Goal: Information Seeking & Learning: Learn about a topic

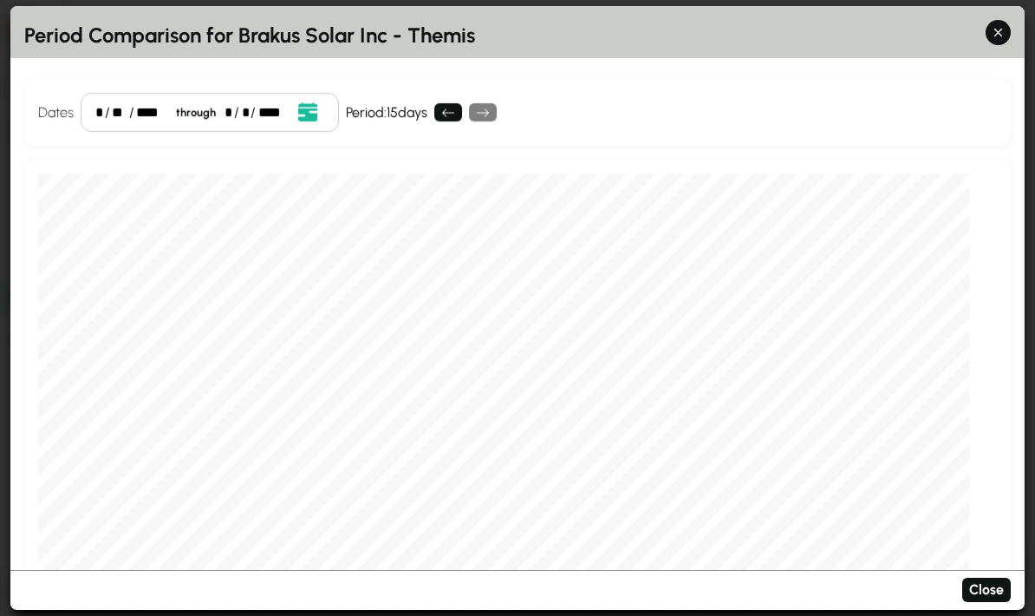
click at [1001, 20] on button "button" at bounding box center [998, 32] width 25 height 25
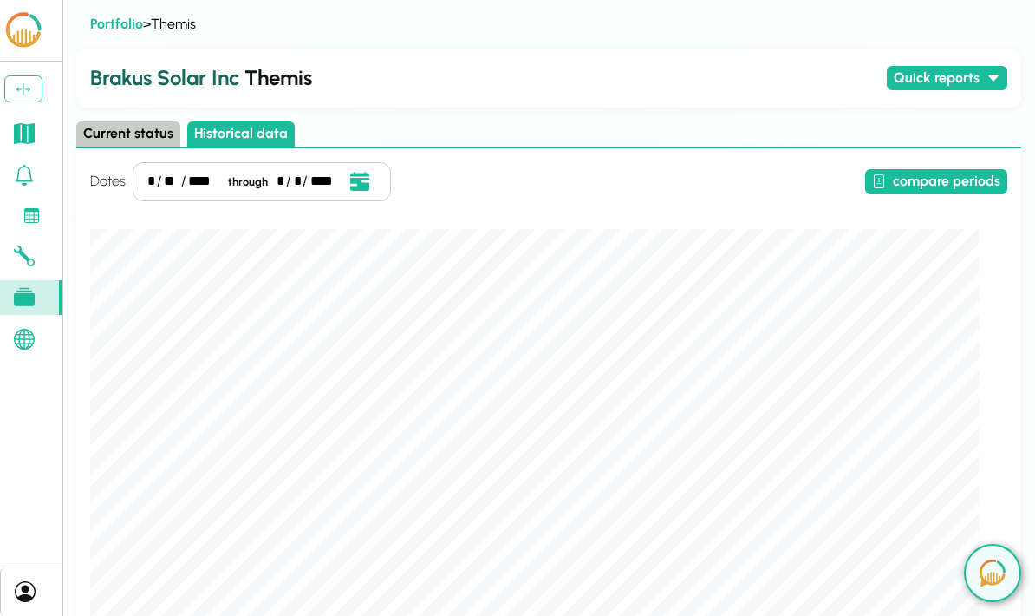
click at [18, 126] on icon at bounding box center [24, 133] width 21 height 21
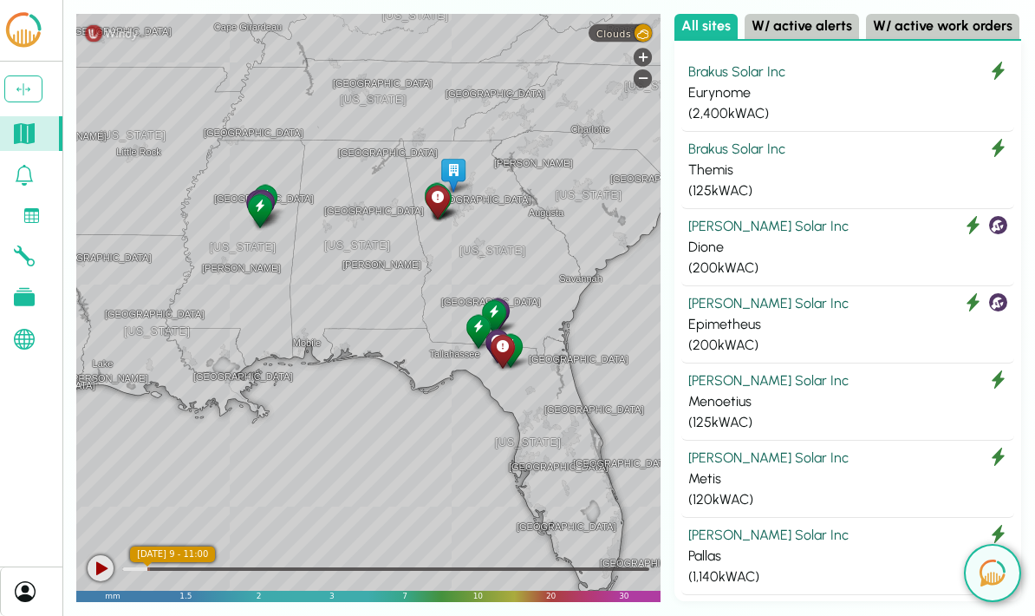
click at [310, 471] on div "[GEOGRAPHIC_DATA] [US_STATE] [GEOGRAPHIC_DATA] [GEOGRAPHIC_DATA] [GEOGRAPHIC_DA…" at bounding box center [368, 308] width 584 height 588
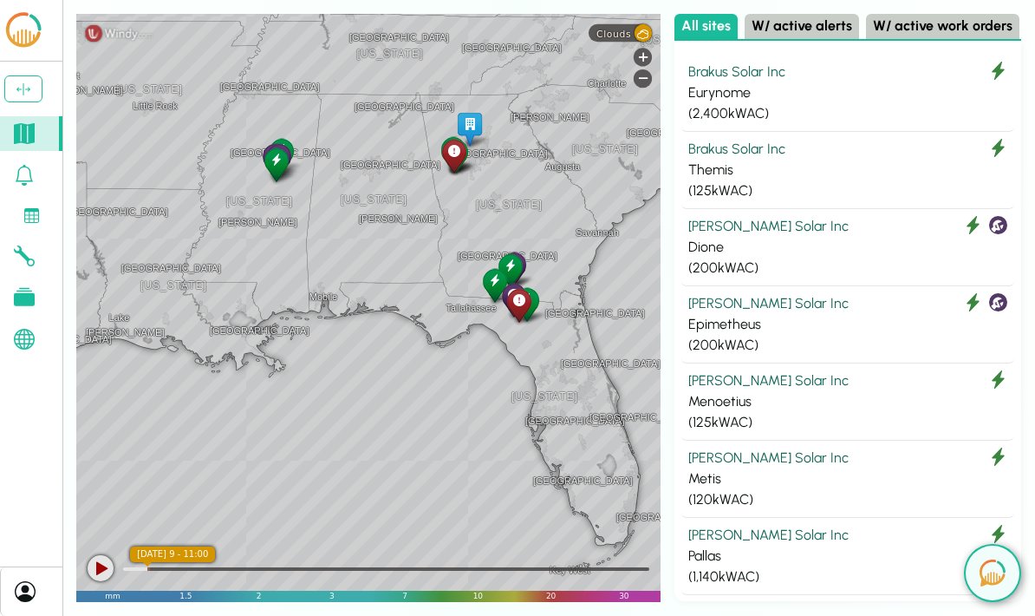
scroll to position [69, 0]
click at [103, 569] on div at bounding box center [101, 568] width 26 height 26
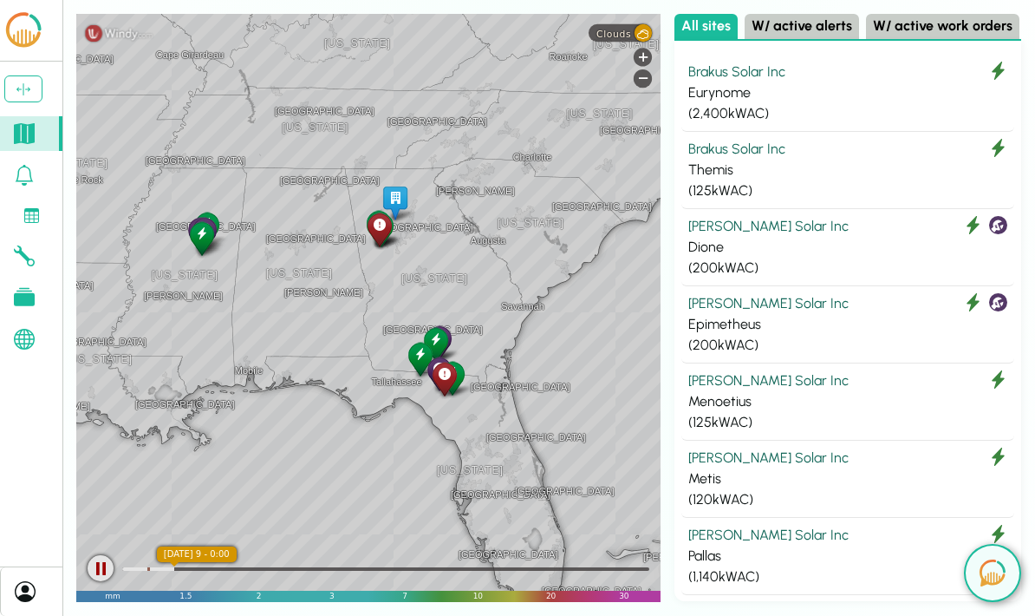
scroll to position [0, 0]
click at [875, 175] on div "Themis" at bounding box center [848, 170] width 319 height 21
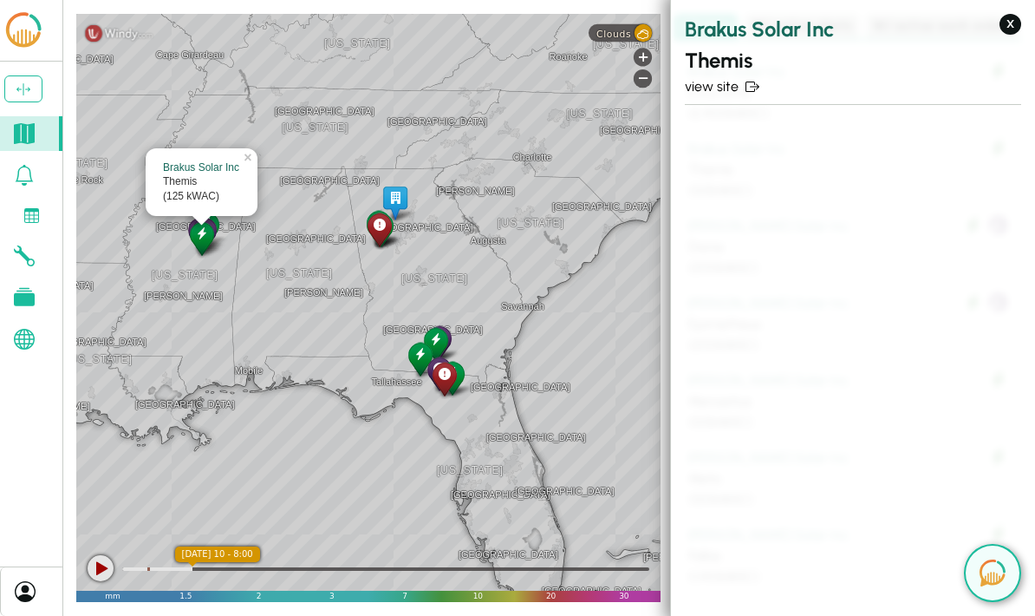
click at [789, 174] on section "Brakus Solar Inc Themis view site" at bounding box center [853, 294] width 364 height 588
click at [994, 11] on section "Brakus Solar Inc Themis view site" at bounding box center [853, 294] width 364 height 588
click at [1016, 23] on button "X" at bounding box center [1011, 24] width 22 height 21
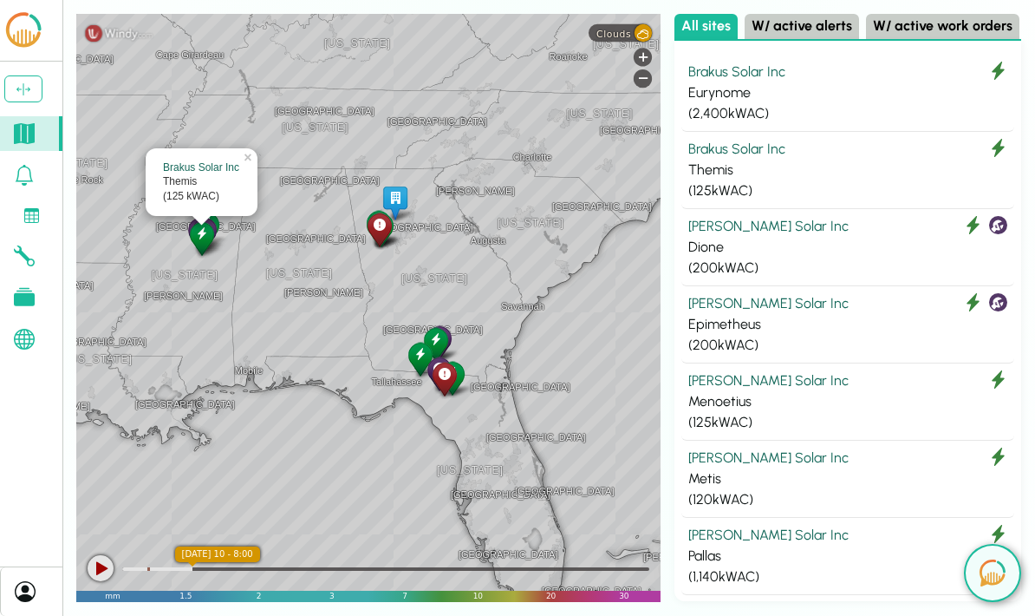
click at [822, 167] on div "Themis" at bounding box center [848, 170] width 319 height 21
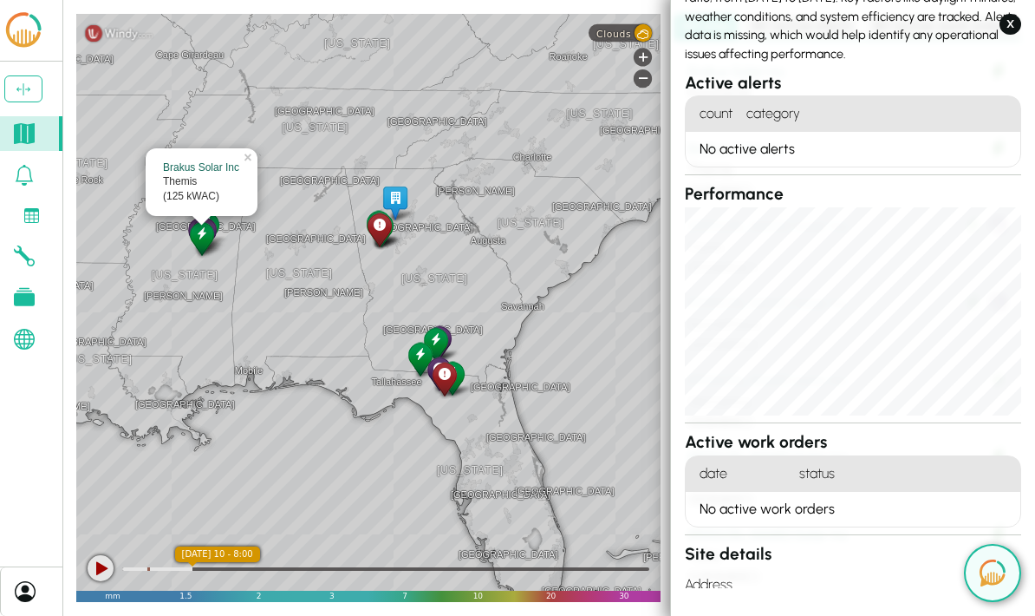
scroll to position [187, 0]
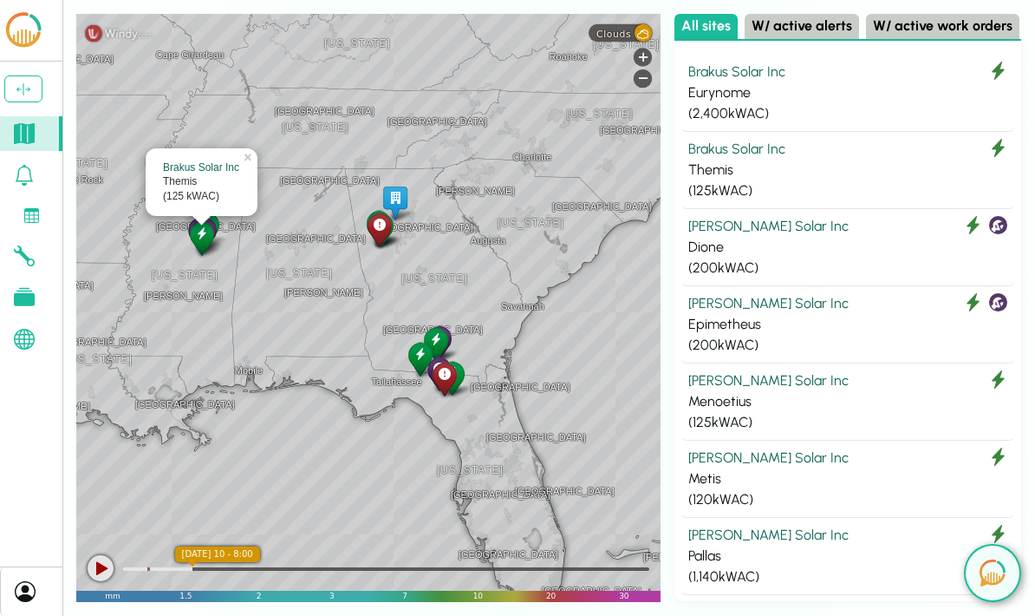
click at [992, 584] on img at bounding box center [993, 572] width 26 height 27
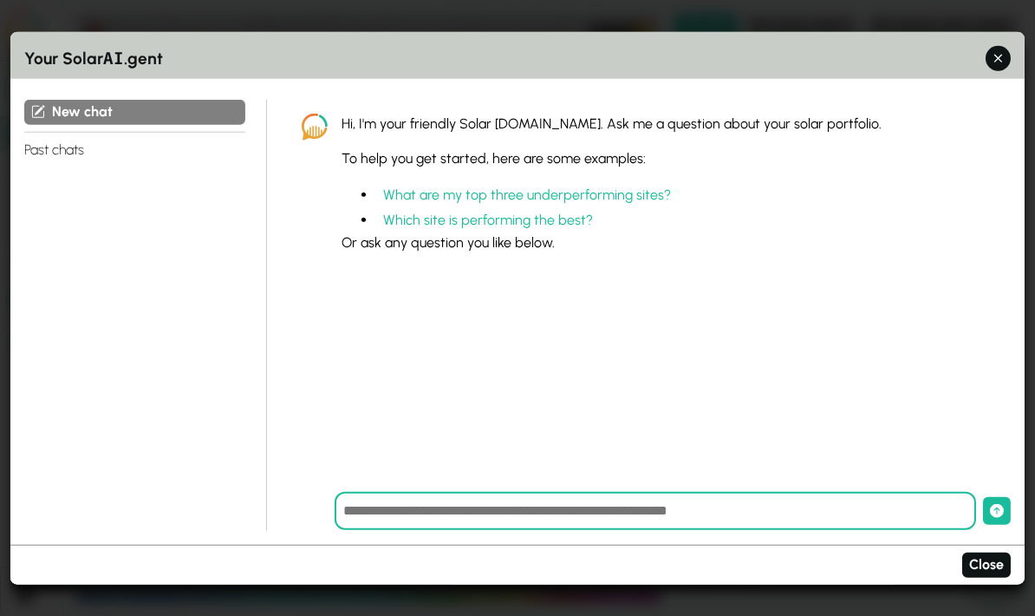
click at [611, 183] on button "What are my top three underperforming sites?" at bounding box center [527, 195] width 302 height 25
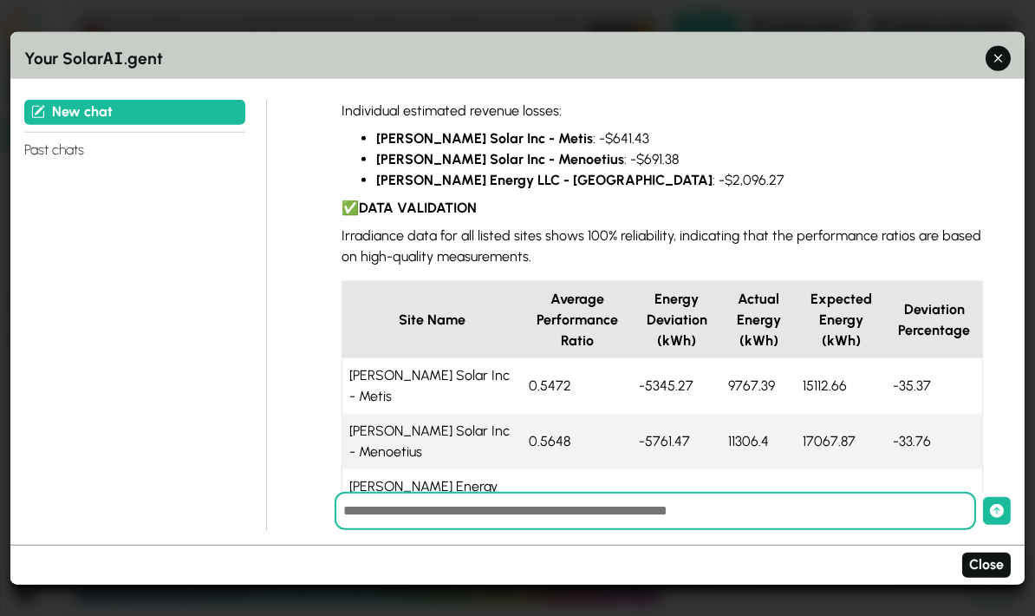
scroll to position [366, 0]
click at [563, 522] on input "text" at bounding box center [656, 511] width 642 height 38
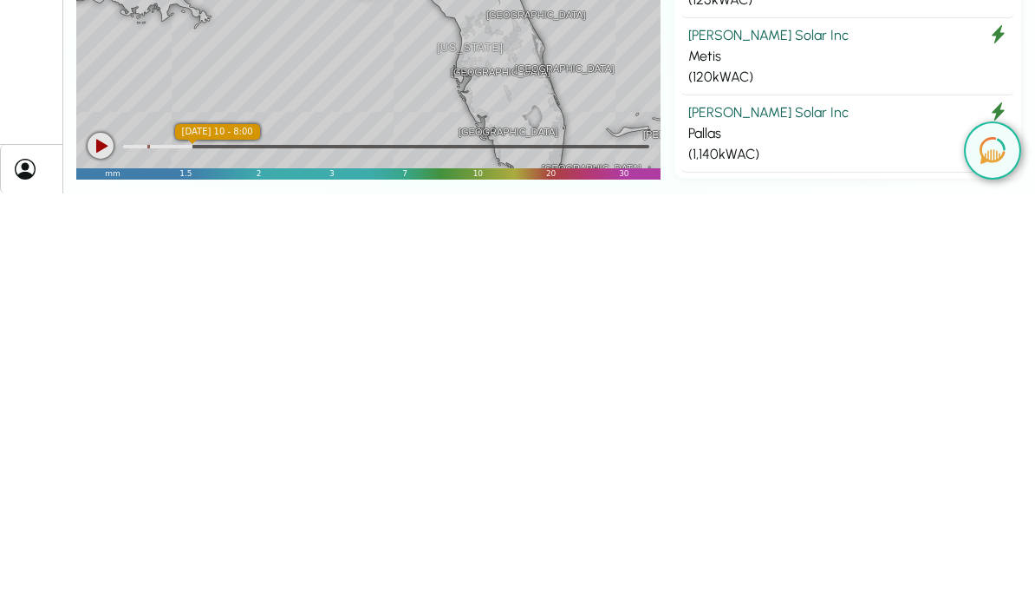
scroll to position [69, 0]
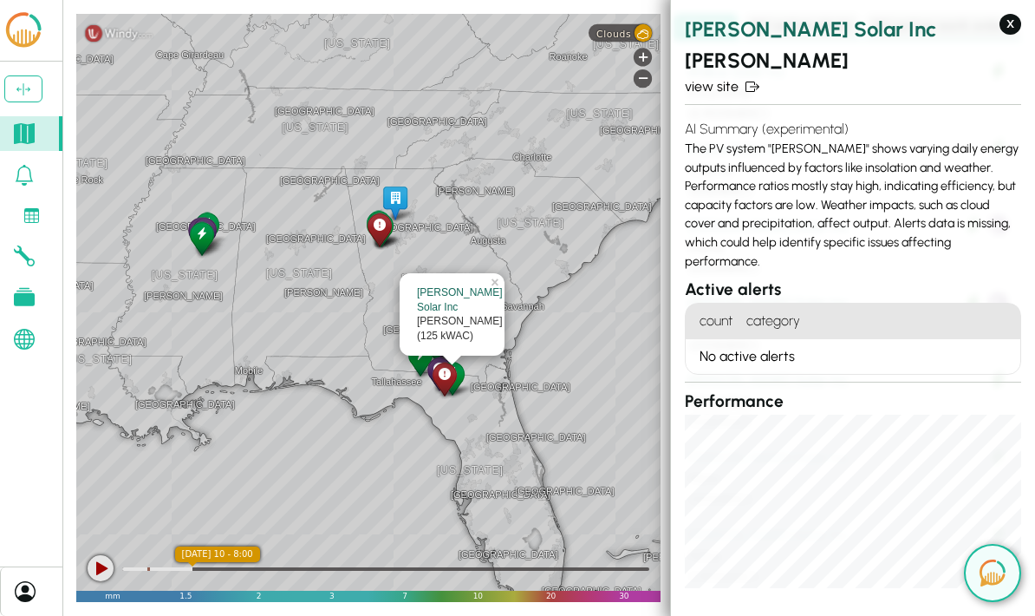
click at [728, 86] on link "view site" at bounding box center [853, 86] width 336 height 21
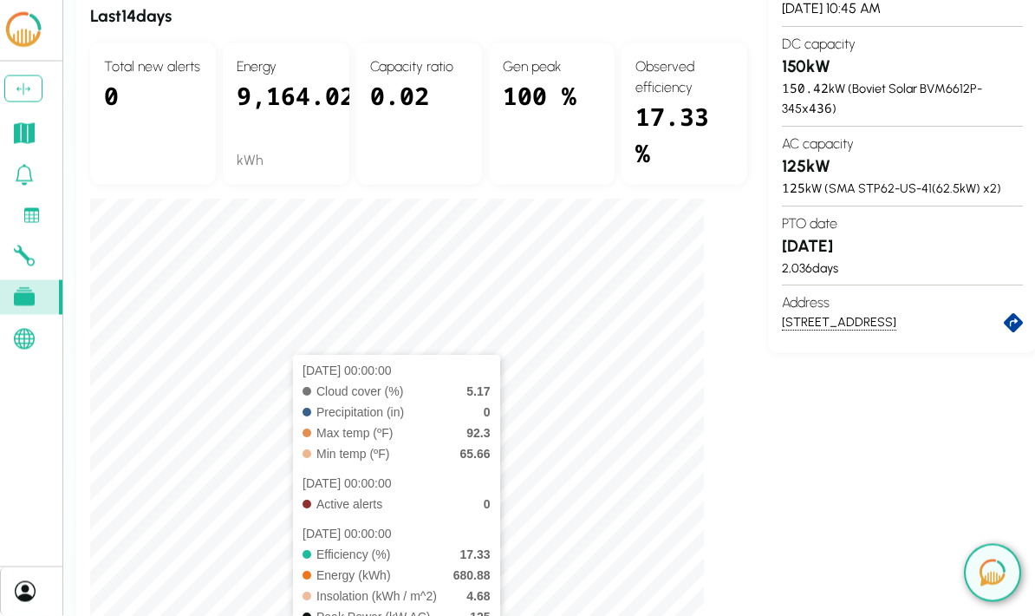
scroll to position [343, 0]
click at [736, 520] on div "Active alerts ( 0 ) No alerts, hooray! Last 14 days Total new alerts 0 Energy 9…" at bounding box center [418, 317] width 657 height 772
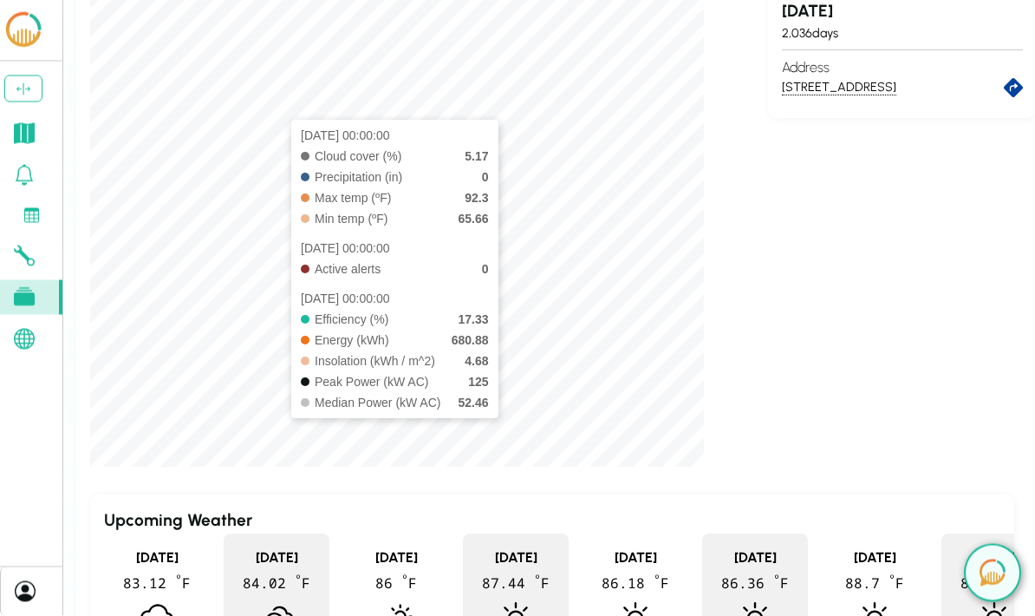
scroll to position [574, 0]
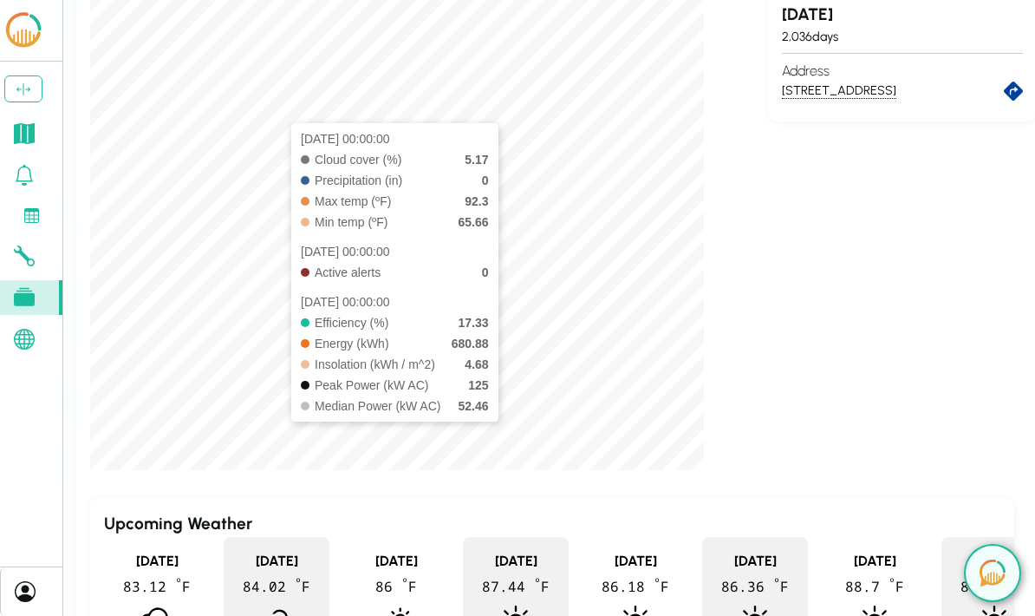
click at [740, 238] on div "Active alerts ( 0 ) No alerts, hooray! Last 14 days Total new alerts 0 Energy 9…" at bounding box center [418, 85] width 657 height 772
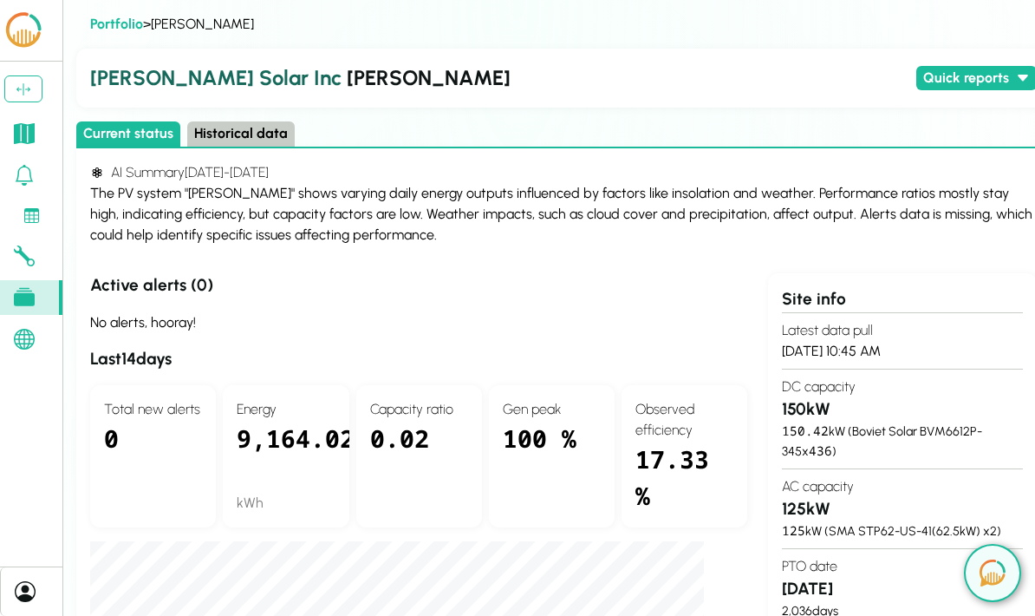
scroll to position [0, 197]
click at [235, 124] on button "Historical data" at bounding box center [241, 133] width 108 height 25
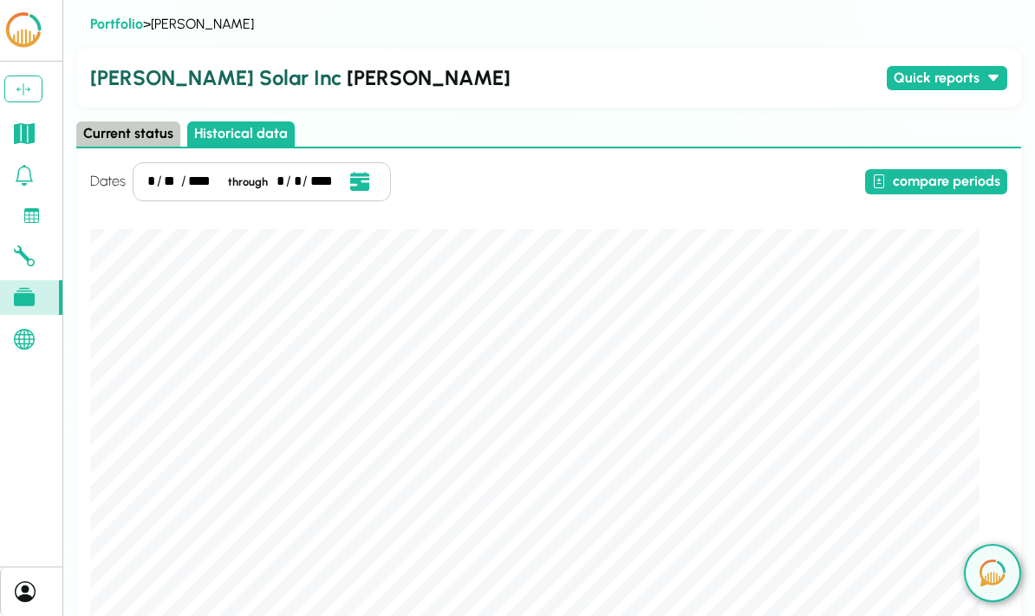
click at [962, 175] on button "compare periods" at bounding box center [936, 181] width 142 height 25
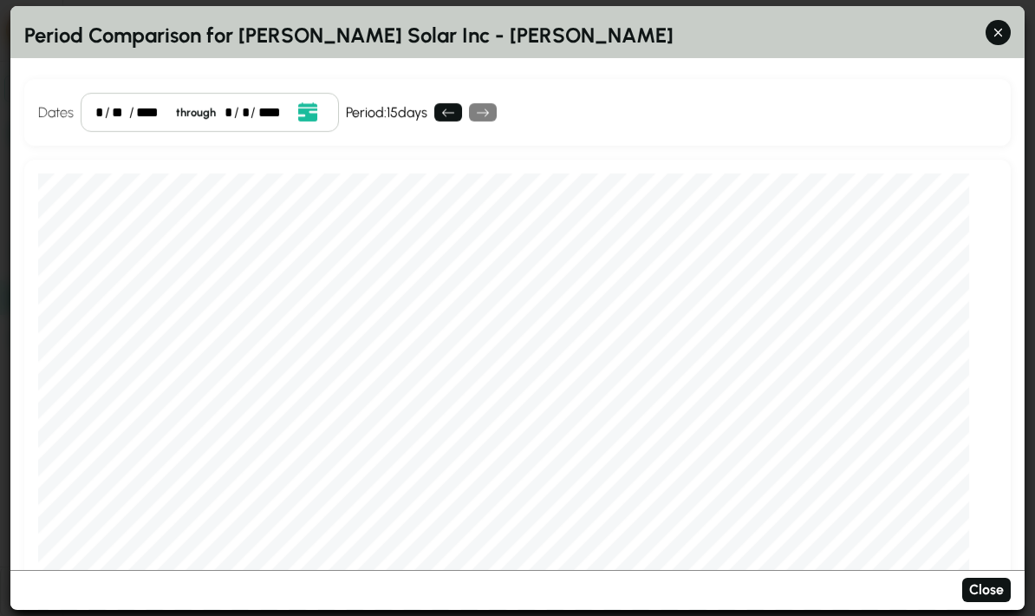
click at [308, 102] on icon "Open date picker" at bounding box center [306, 111] width 19 height 19
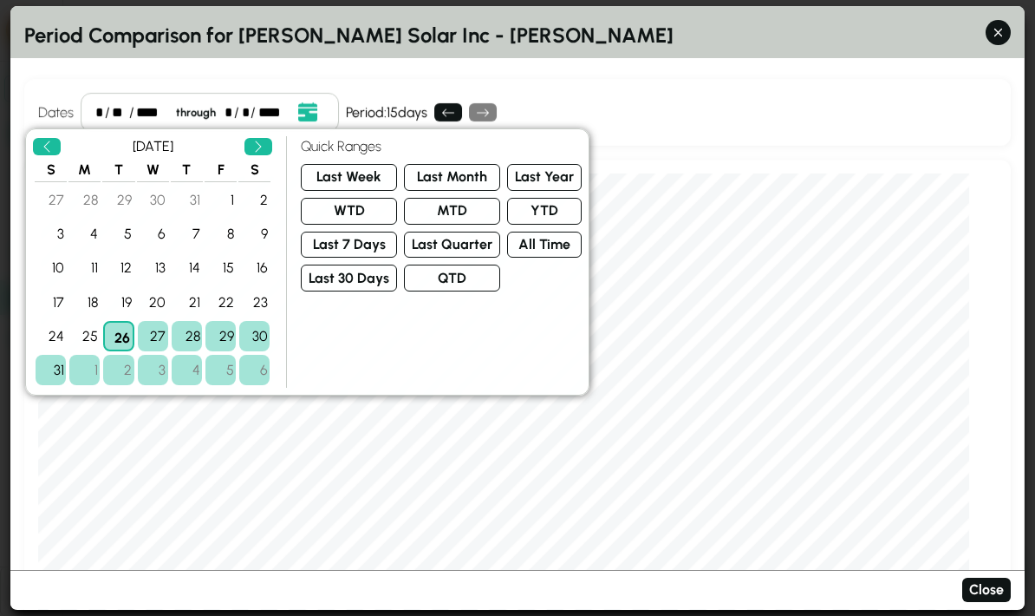
click at [445, 164] on button "Last Month" at bounding box center [452, 177] width 96 height 27
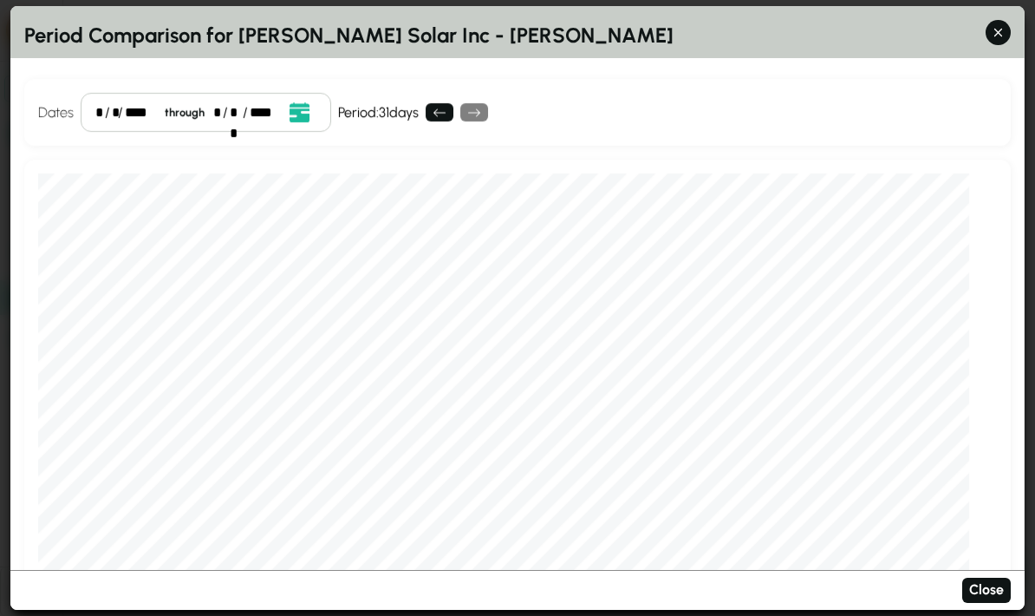
click at [673, 86] on div "Dates * / * / **** through * / ** / **** Event Date, [DATE] [DATE] S M T W T F …" at bounding box center [517, 112] width 987 height 67
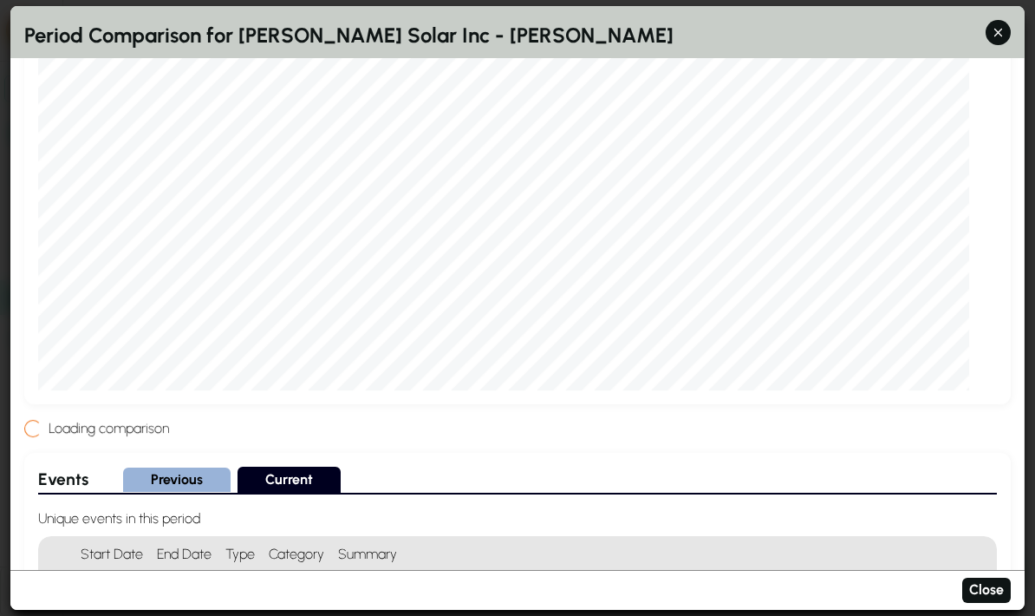
scroll to position [274, 0]
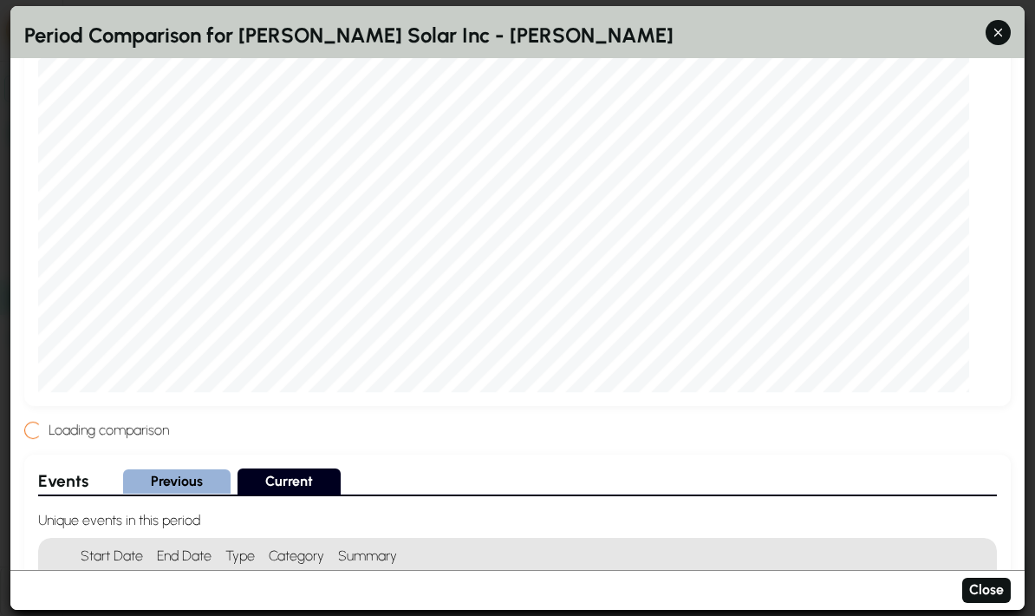
click at [63, 420] on h4 "Loading comparison" at bounding box center [105, 430] width 127 height 21
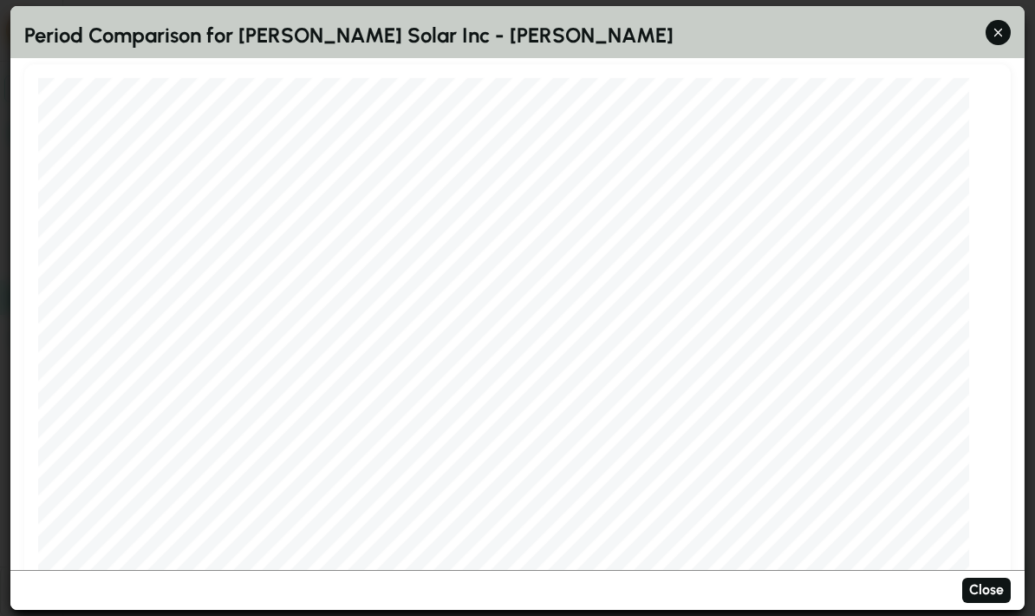
scroll to position [79, 0]
click at [1000, 20] on button "button" at bounding box center [998, 32] width 25 height 25
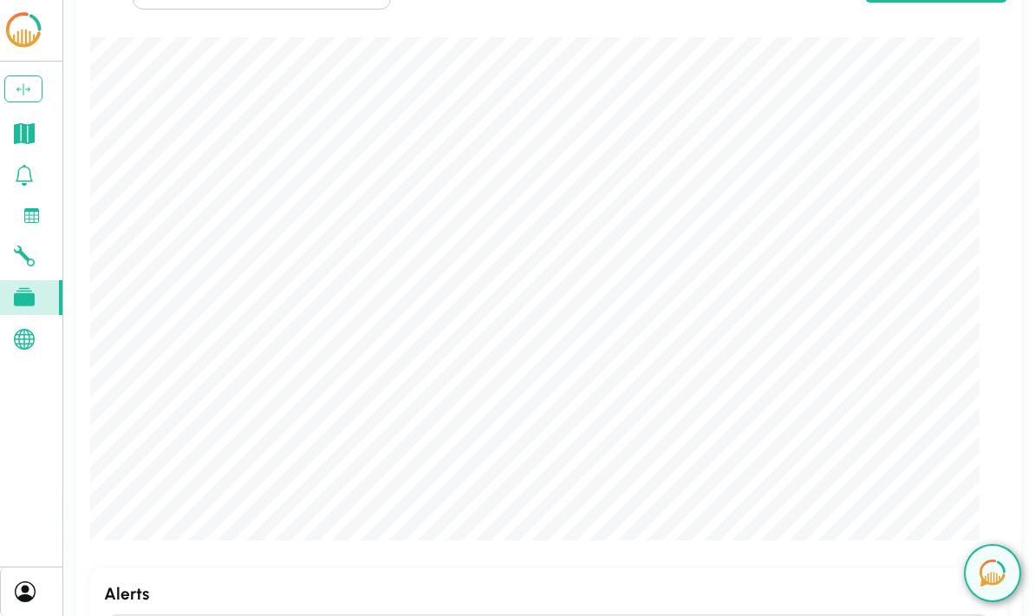
scroll to position [201, 0]
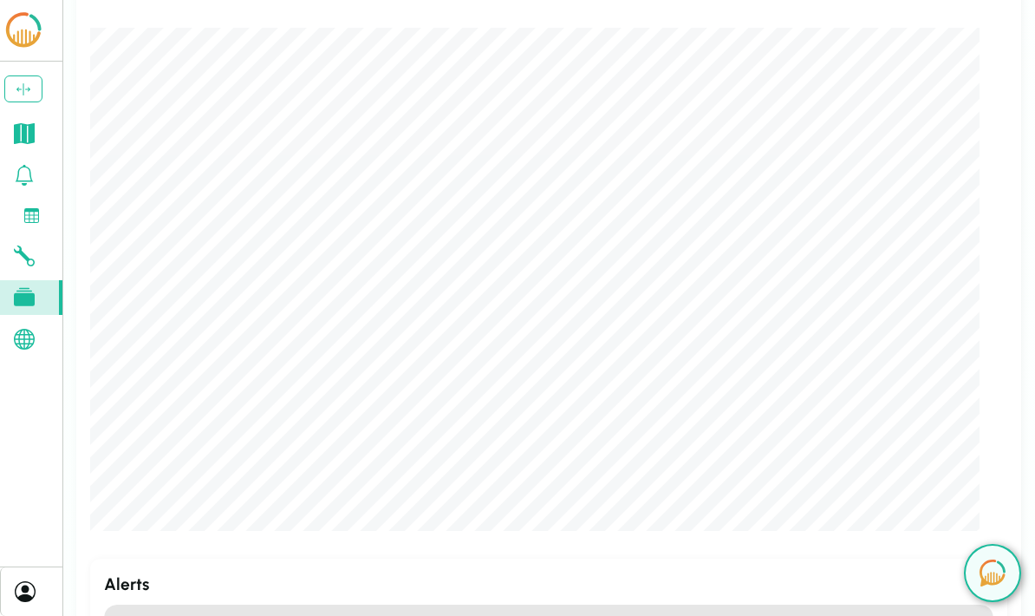
click at [36, 79] on button at bounding box center [23, 88] width 38 height 27
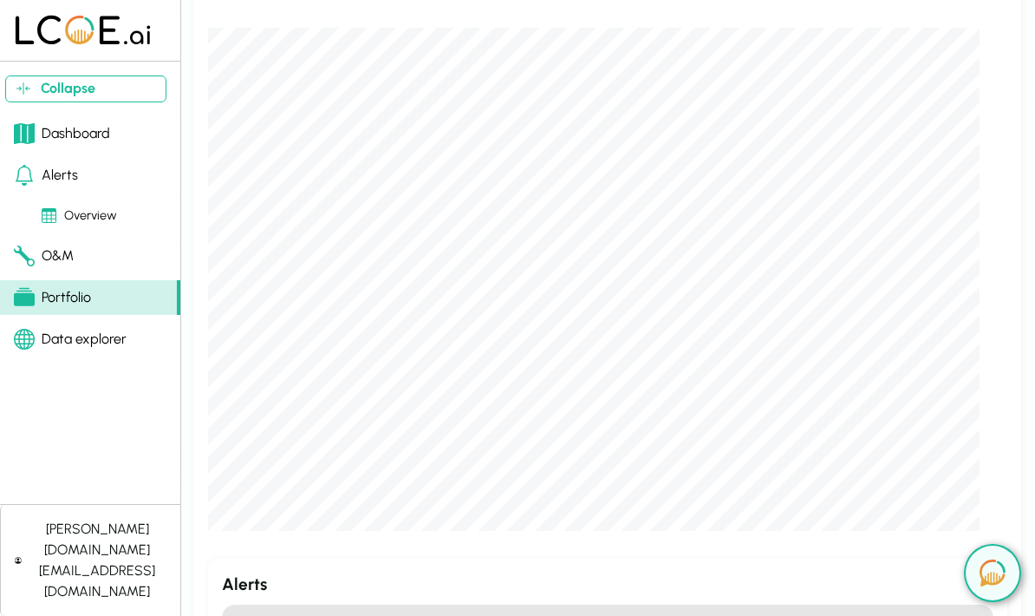
click at [20, 140] on icon at bounding box center [24, 133] width 21 height 21
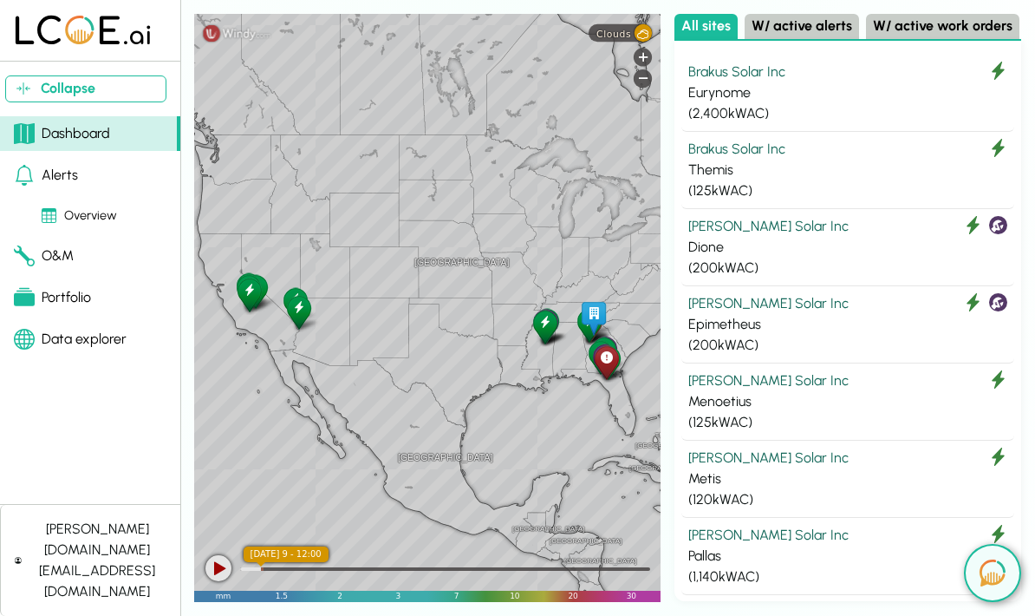
click at [93, 89] on button "Collapse" at bounding box center [85, 88] width 161 height 27
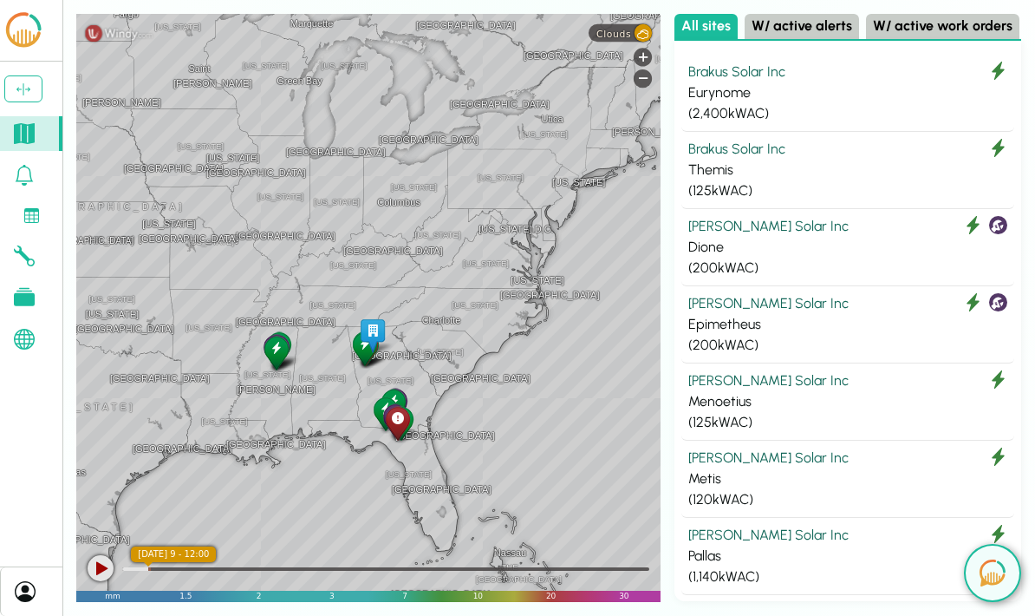
click at [101, 565] on div at bounding box center [101, 568] width 26 height 26
click at [107, 570] on div at bounding box center [101, 568] width 26 height 26
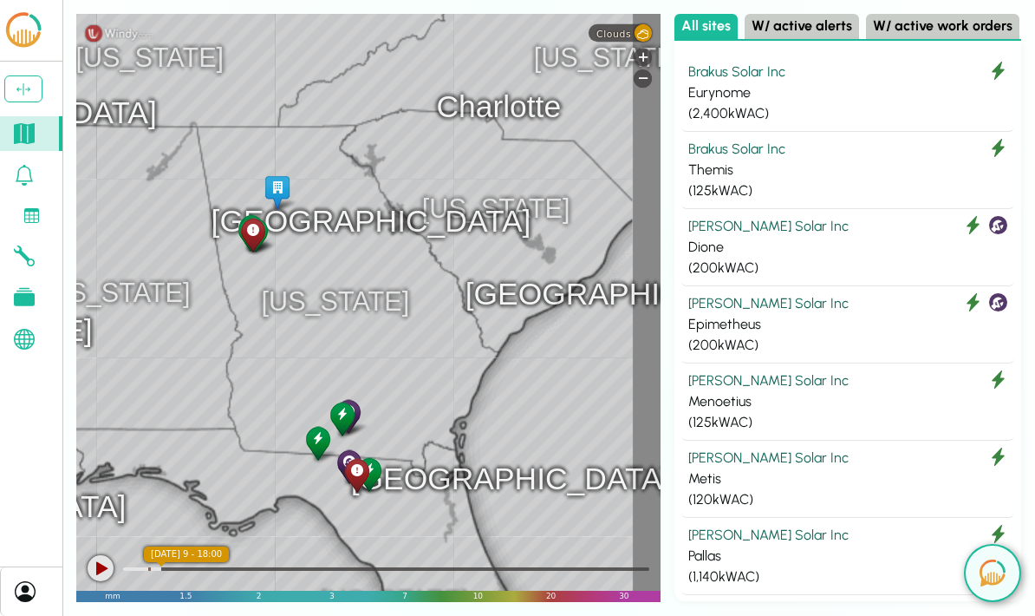
click at [400, 350] on div "[GEOGRAPHIC_DATA] [US_STATE][GEOGRAPHIC_DATA] [US_STATE] [GEOGRAPHIC_DATA] [GEO…" at bounding box center [368, 308] width 584 height 588
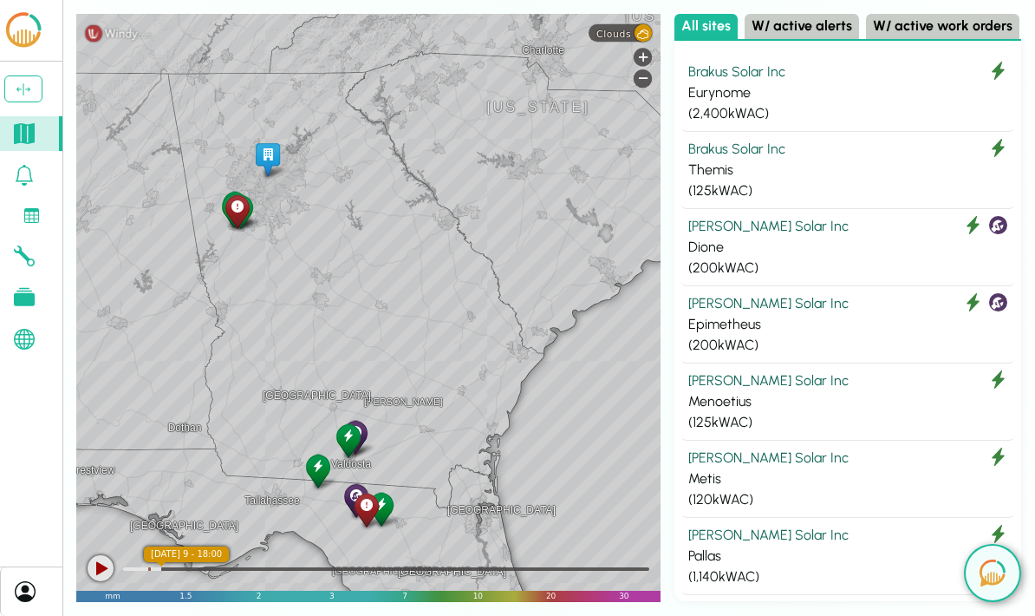
click at [836, 139] on div "Brakus Solar Inc" at bounding box center [848, 149] width 319 height 21
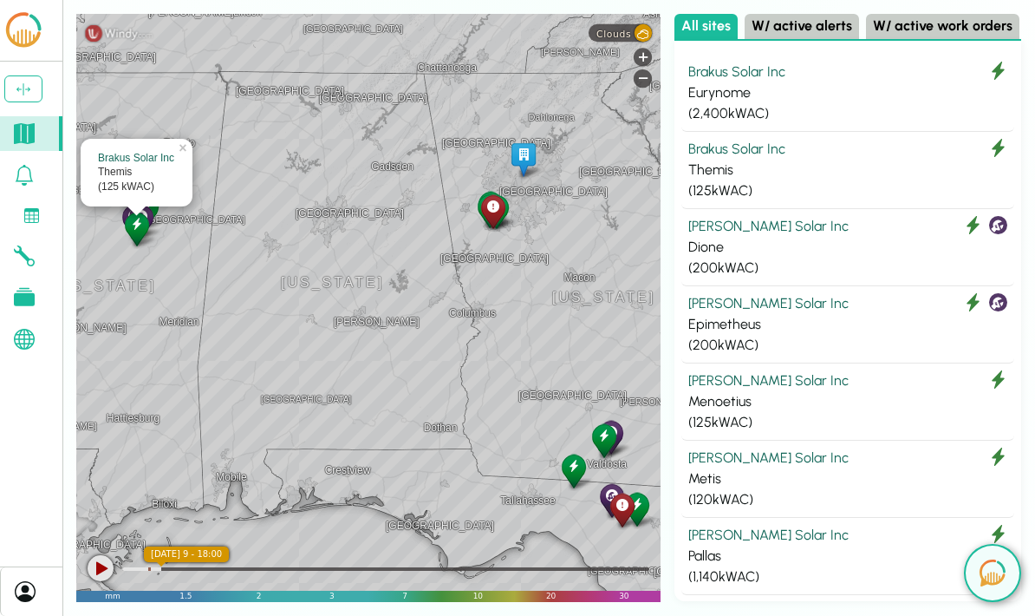
click at [991, 566] on div "( 1,140 kWAC)" at bounding box center [848, 576] width 319 height 21
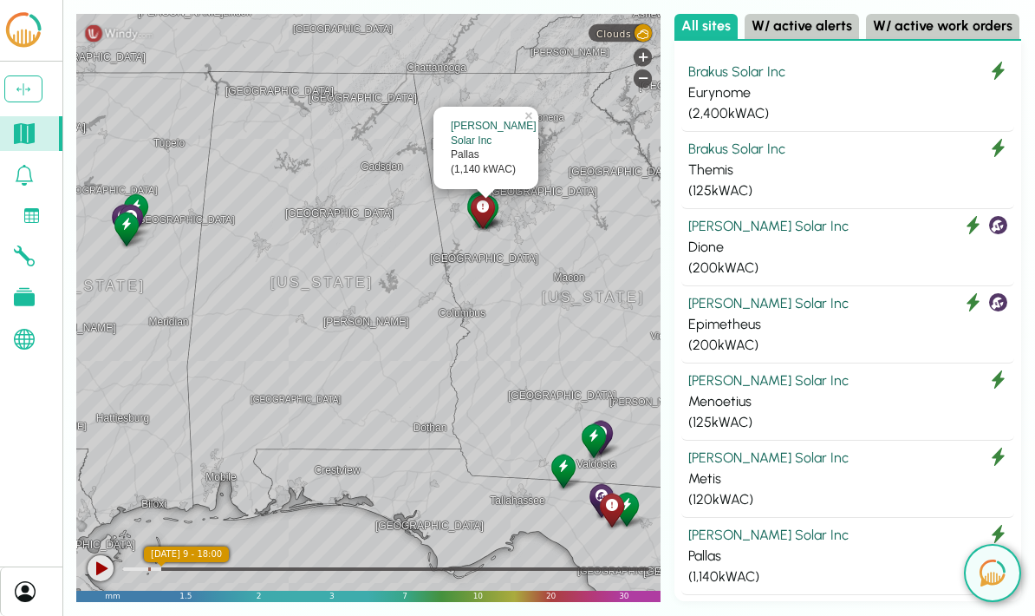
click at [999, 566] on div "( 1,140 kWAC)" at bounding box center [848, 576] width 319 height 21
click at [990, 566] on div "( 1,140 kWAC)" at bounding box center [848, 576] width 319 height 21
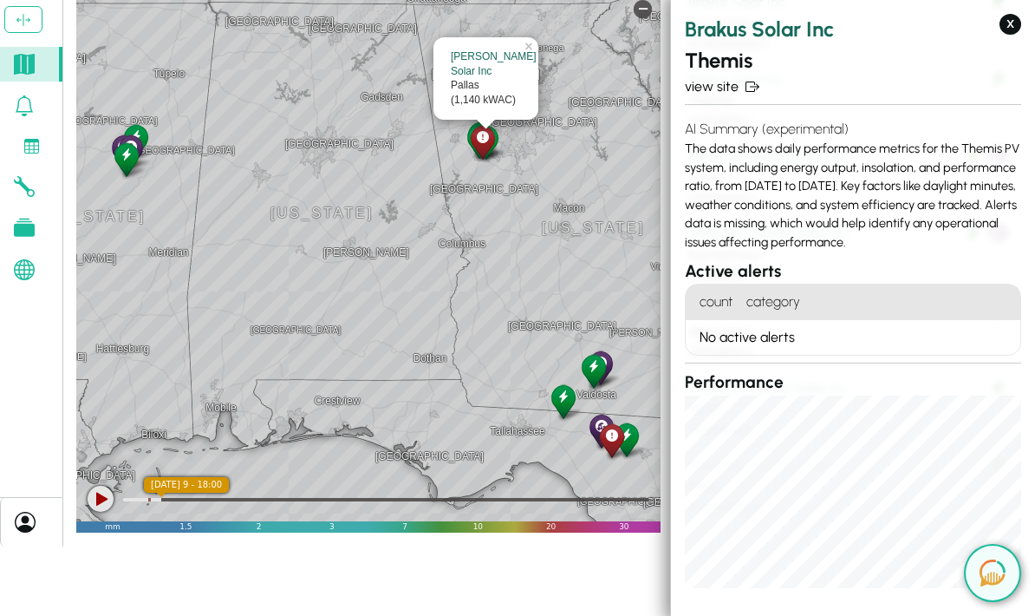
click at [1018, 16] on button "X" at bounding box center [1011, 24] width 22 height 21
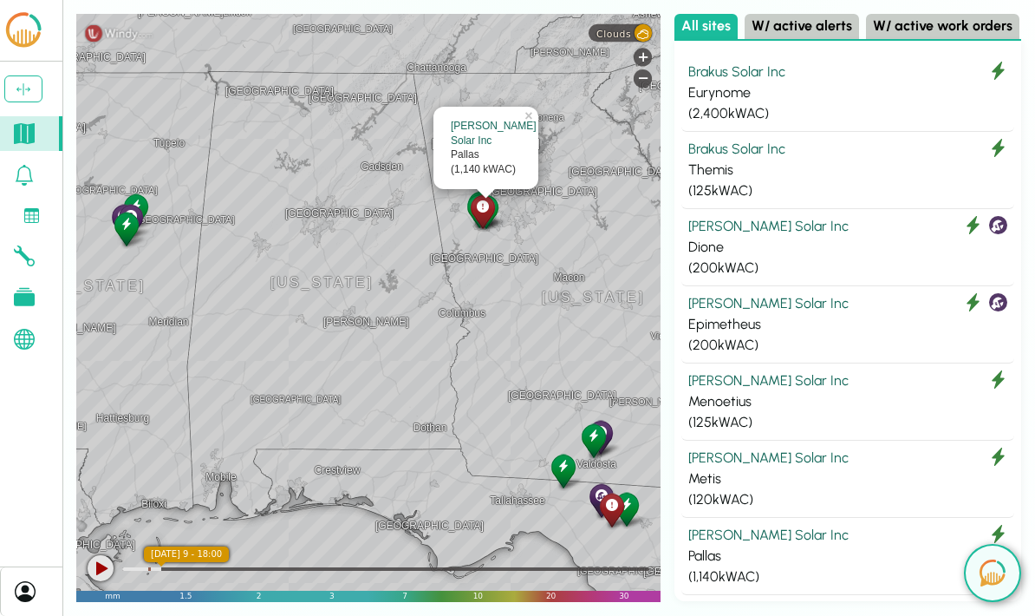
click at [1002, 567] on img at bounding box center [993, 572] width 26 height 27
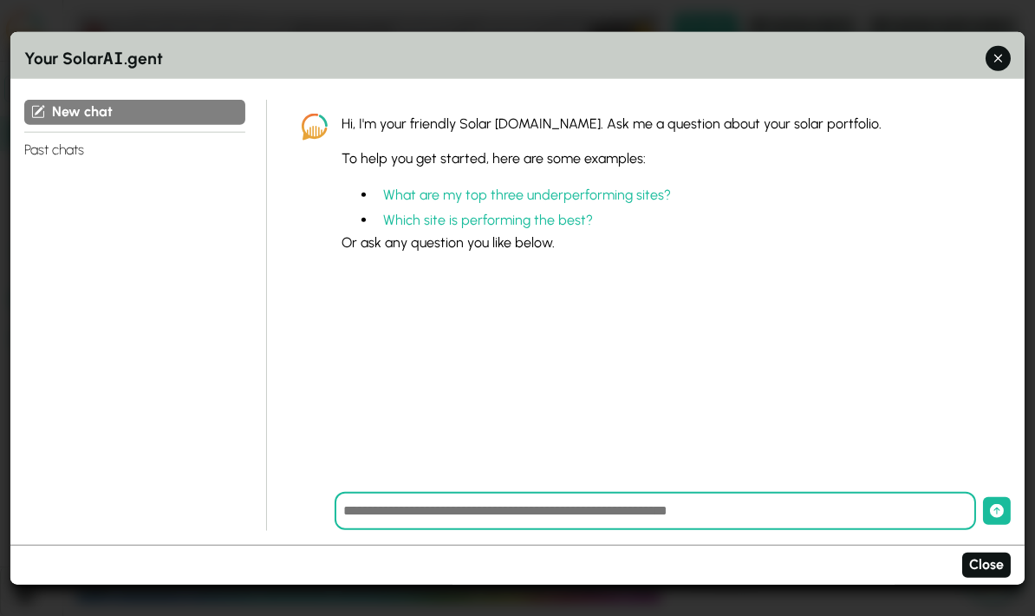
click at [604, 183] on button "What are my top three underperforming sites?" at bounding box center [527, 195] width 302 height 25
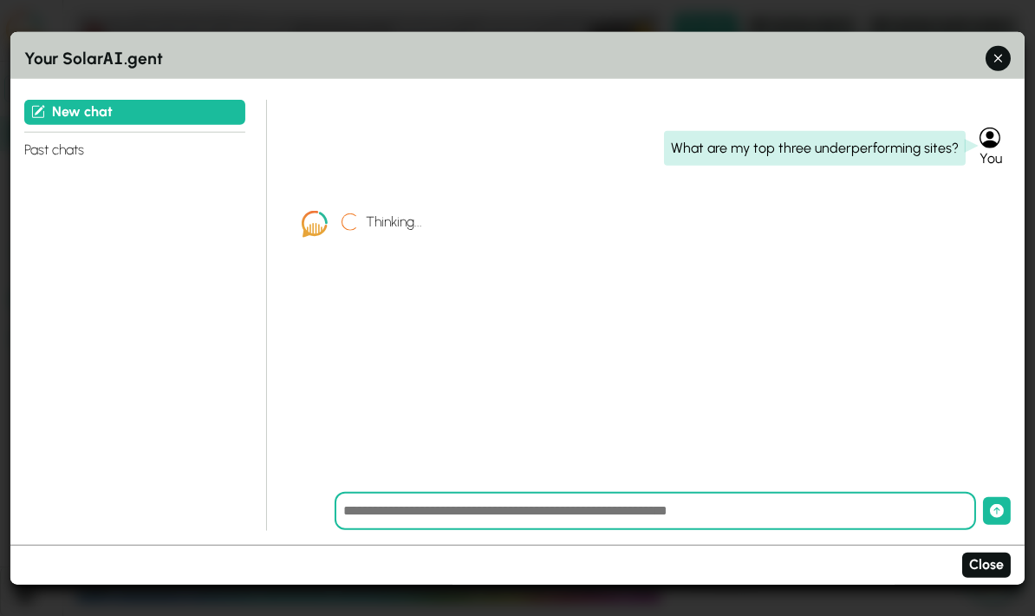
click at [1008, 32] on div "Your Solar AI .gent" at bounding box center [517, 55] width 1015 height 47
click at [1006, 49] on icon "button" at bounding box center [998, 58] width 18 height 18
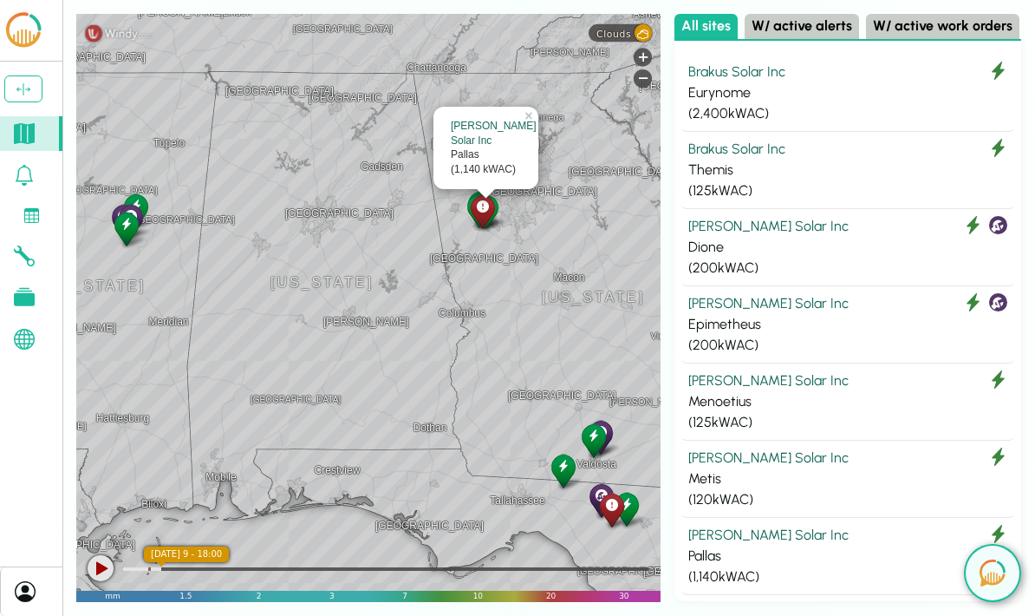
click at [817, 167] on div "Themis" at bounding box center [848, 170] width 319 height 21
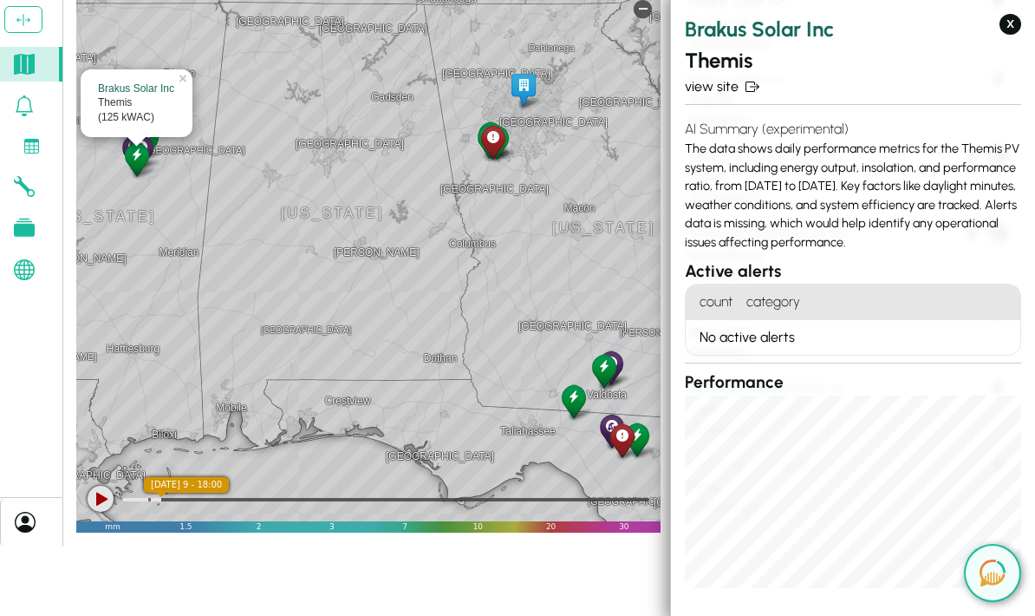
click at [729, 90] on link "view site" at bounding box center [853, 86] width 336 height 21
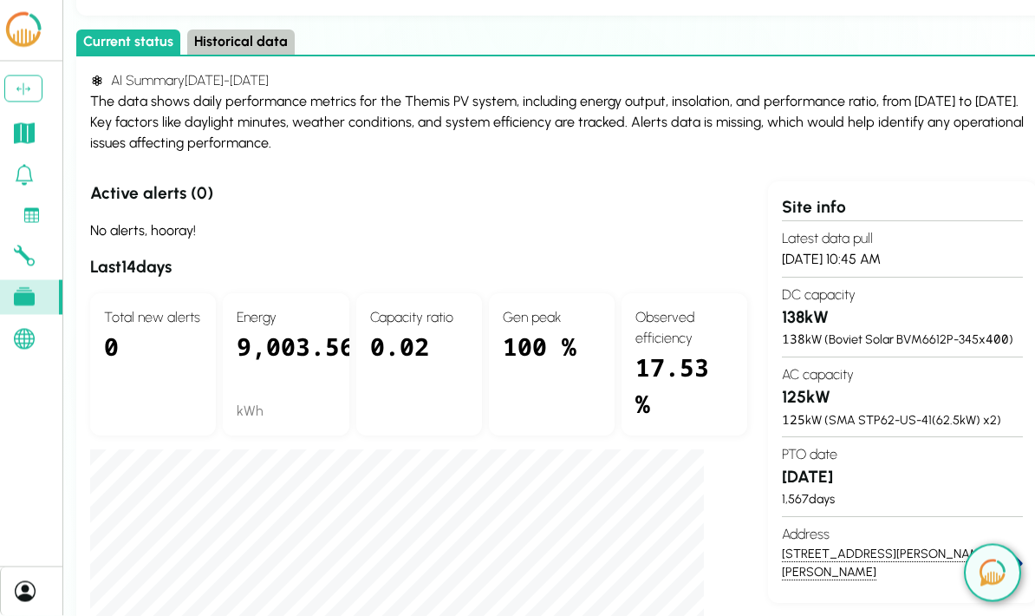
scroll to position [95, 0]
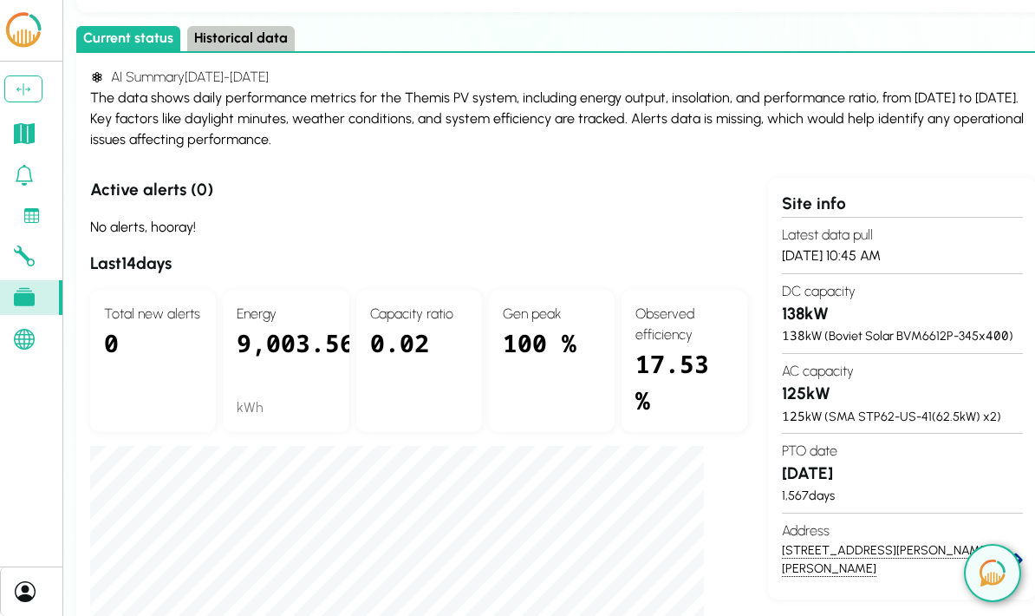
click at [241, 48] on button "Historical data" at bounding box center [241, 38] width 108 height 25
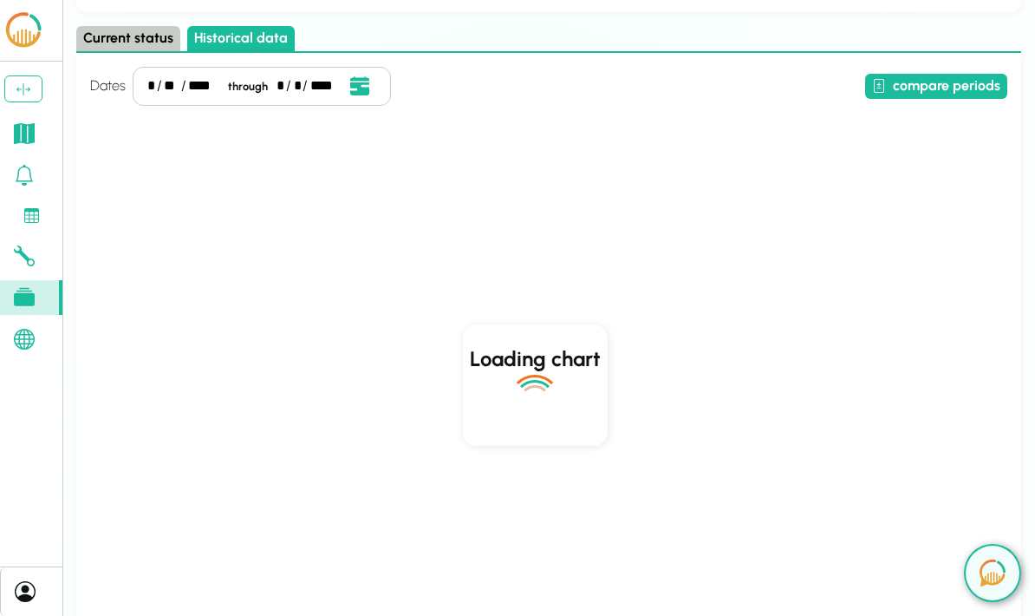
scroll to position [0, 0]
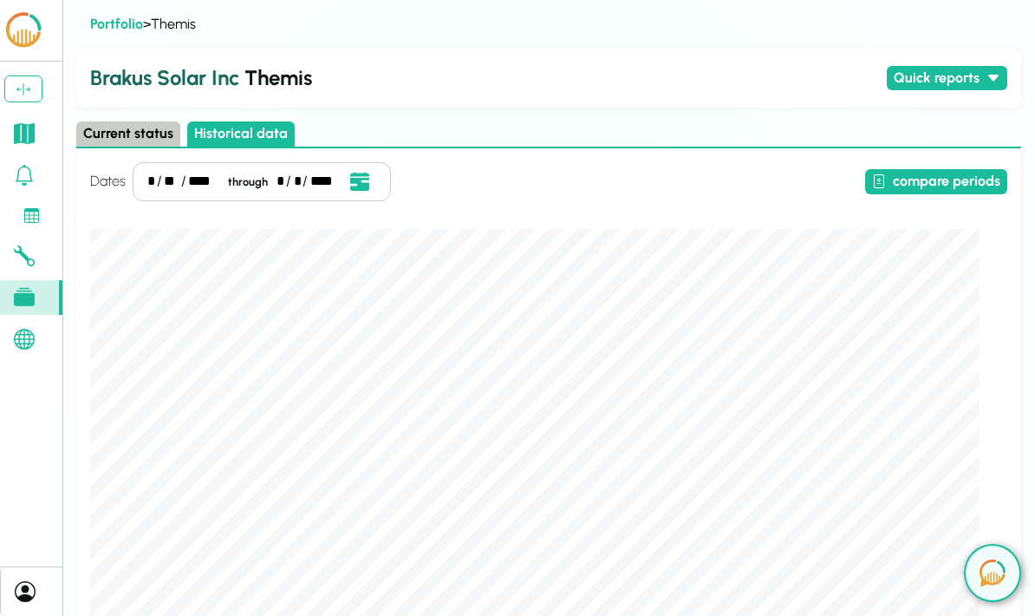
click at [944, 176] on button "compare periods" at bounding box center [936, 181] width 142 height 25
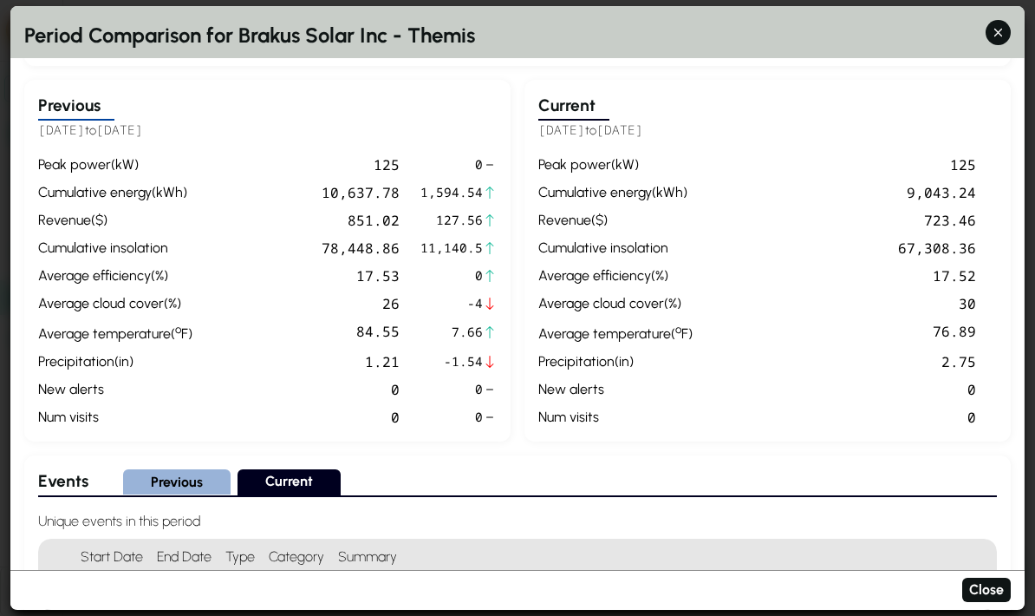
scroll to position [612, 0]
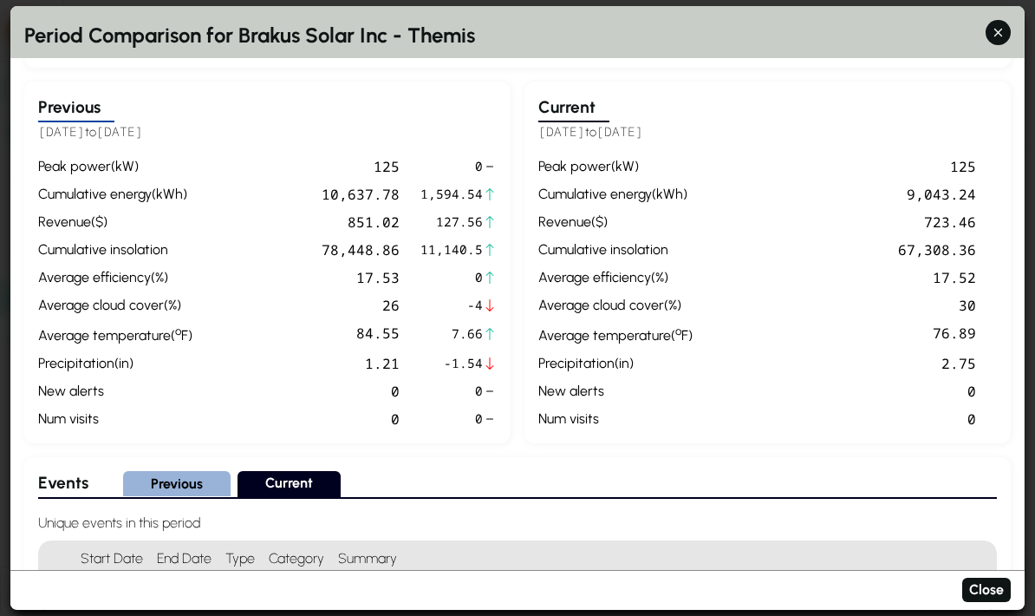
click at [185, 472] on button "Previous" at bounding box center [177, 484] width 108 height 25
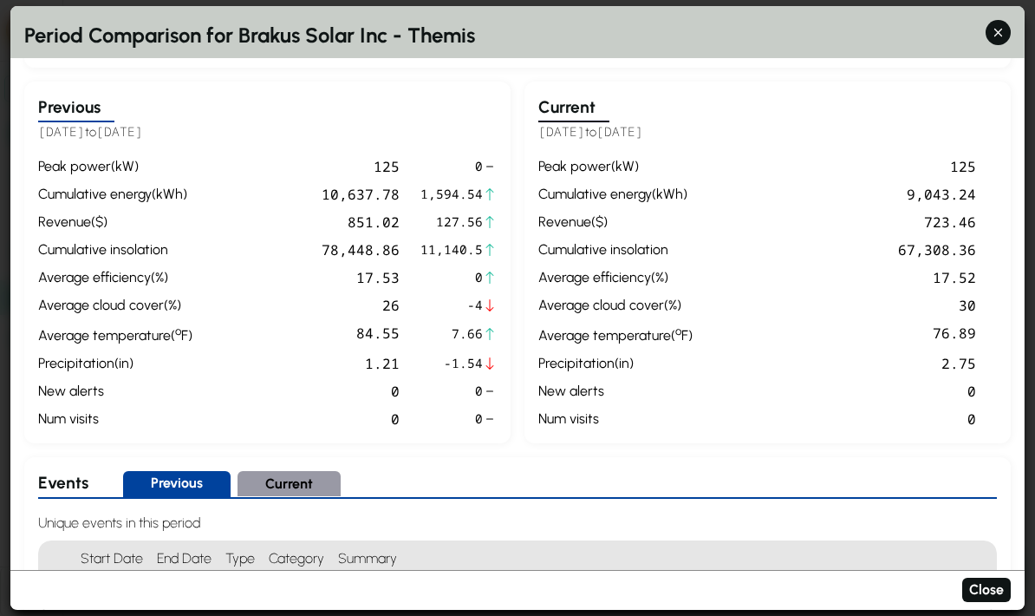
click at [289, 472] on button "Current" at bounding box center [289, 484] width 103 height 25
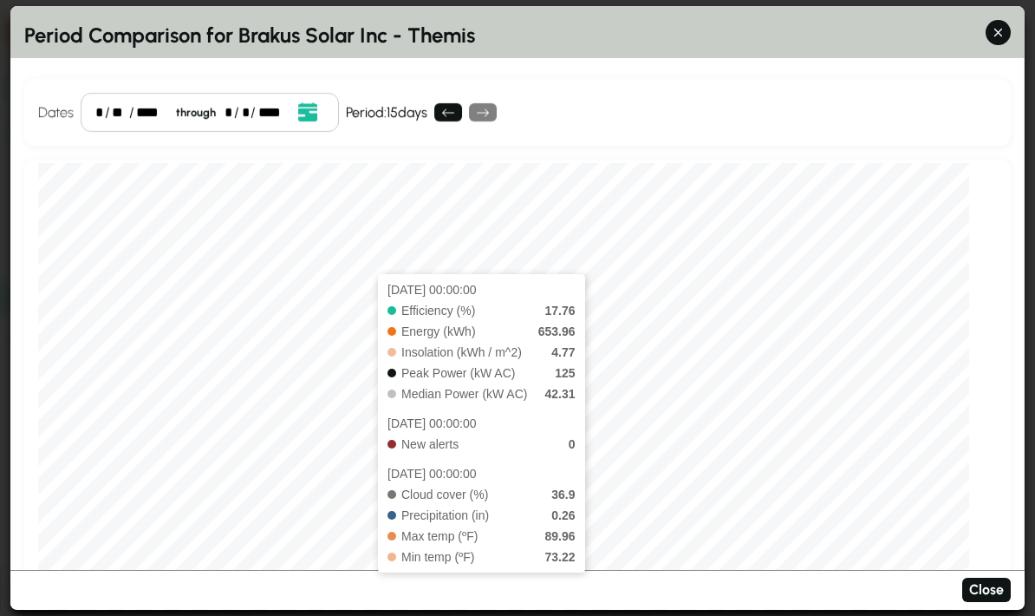
scroll to position [0, 0]
